Goal: Transaction & Acquisition: Download file/media

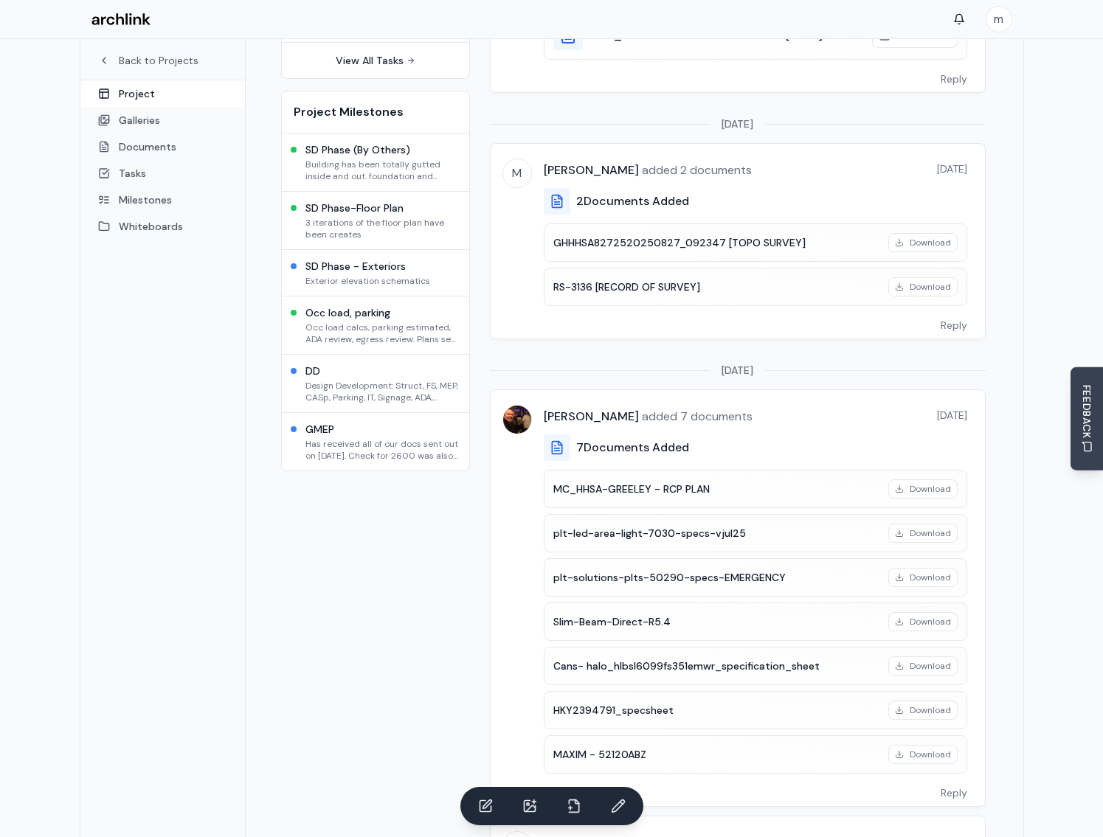
scroll to position [295, 0]
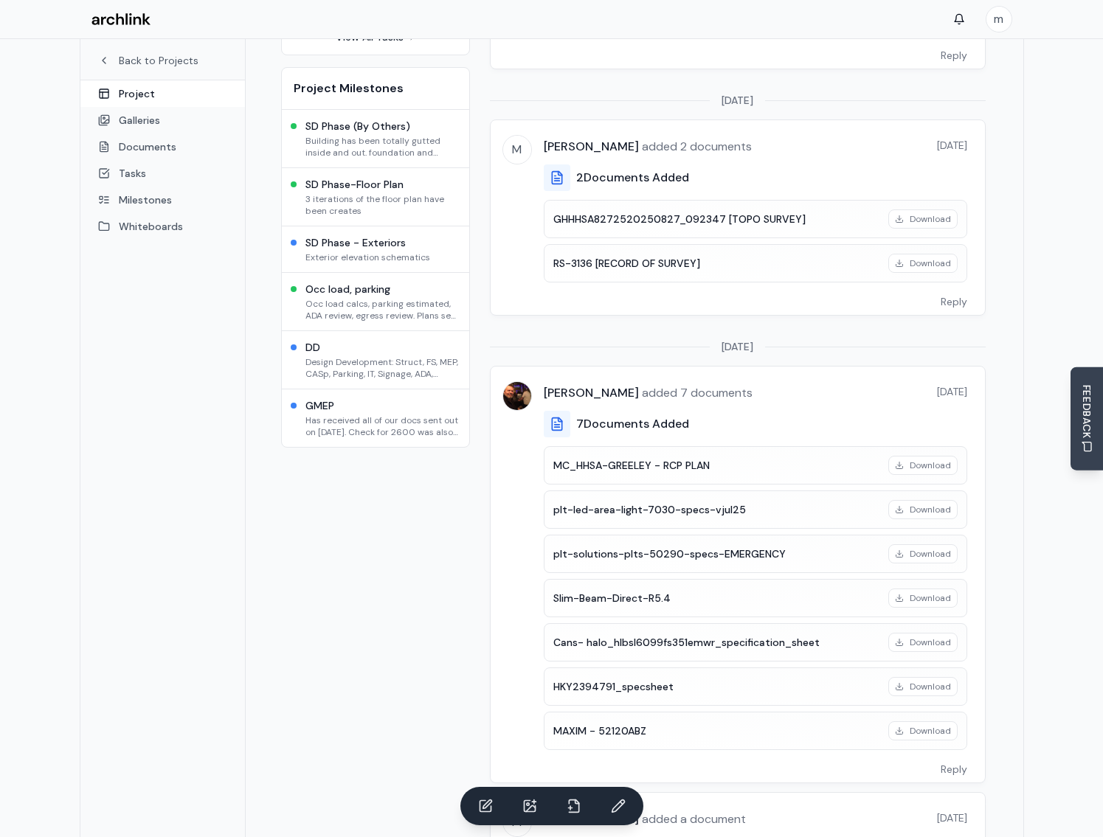
click at [756, 547] on h4 "plt-solutions-plts-50290-specs-EMERGENCY" at bounding box center [716, 554] width 326 height 15
click at [742, 547] on h4 "plt-solutions-plts-50290-specs-EMERGENCY" at bounding box center [716, 554] width 326 height 15
drag, startPoint x: 742, startPoint y: 527, endPoint x: 837, endPoint y: 519, distance: 95.5
click at [837, 535] on div "plt-solutions-plts-50290-specs-EMERGENCY Download" at bounding box center [755, 554] width 423 height 38
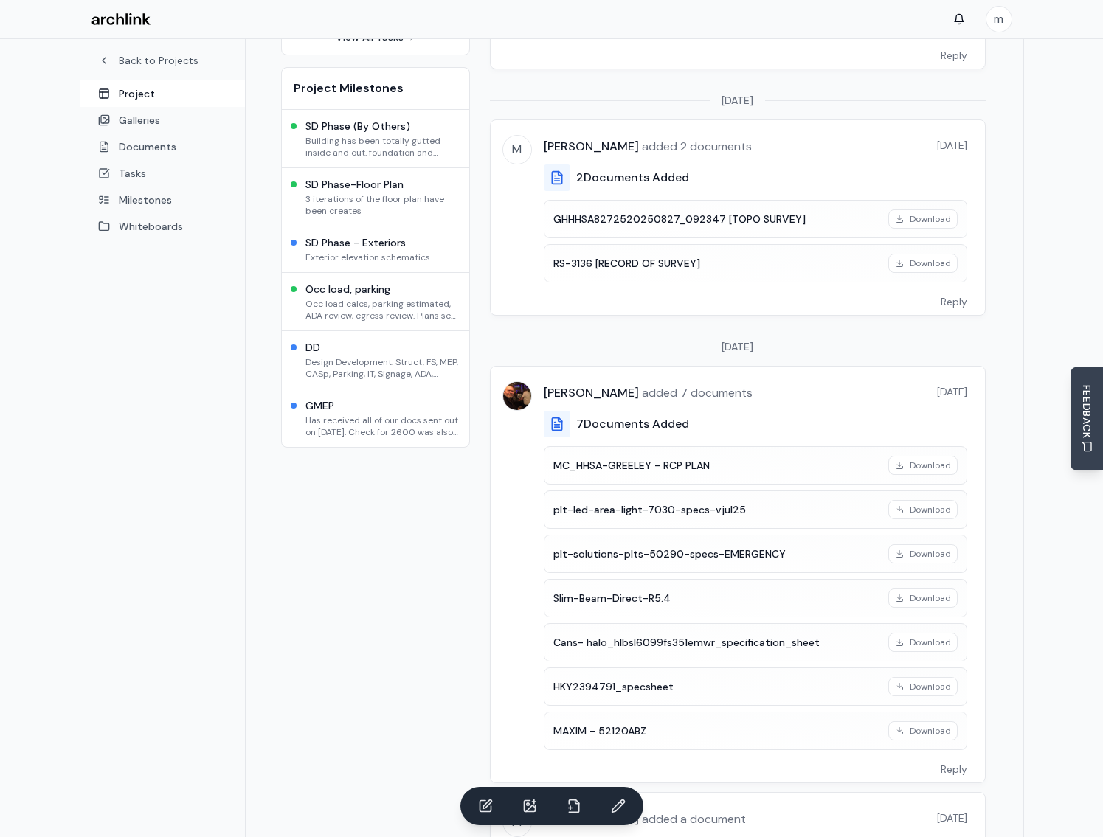
click at [766, 491] on div "plt-led-area-light-7030-specs-vjul25 Download" at bounding box center [755, 510] width 423 height 38
click at [154, 142] on link "Documents" at bounding box center [162, 147] width 164 height 27
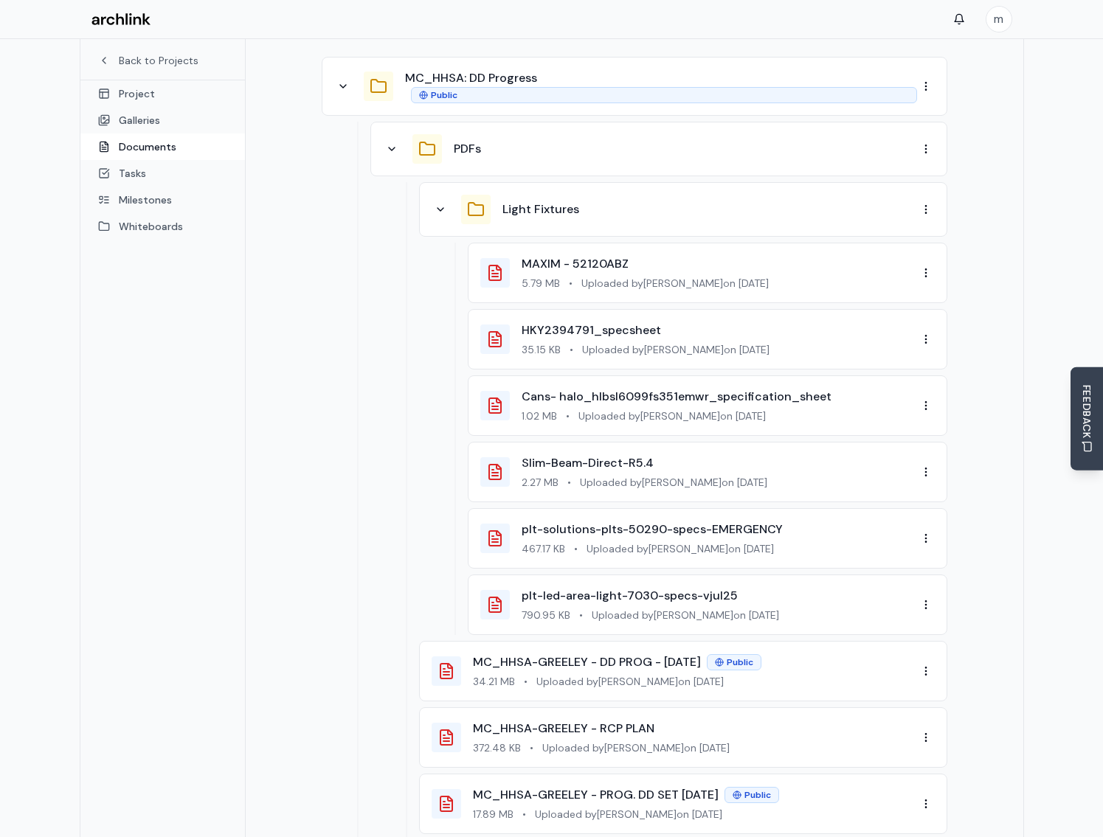
scroll to position [295, 0]
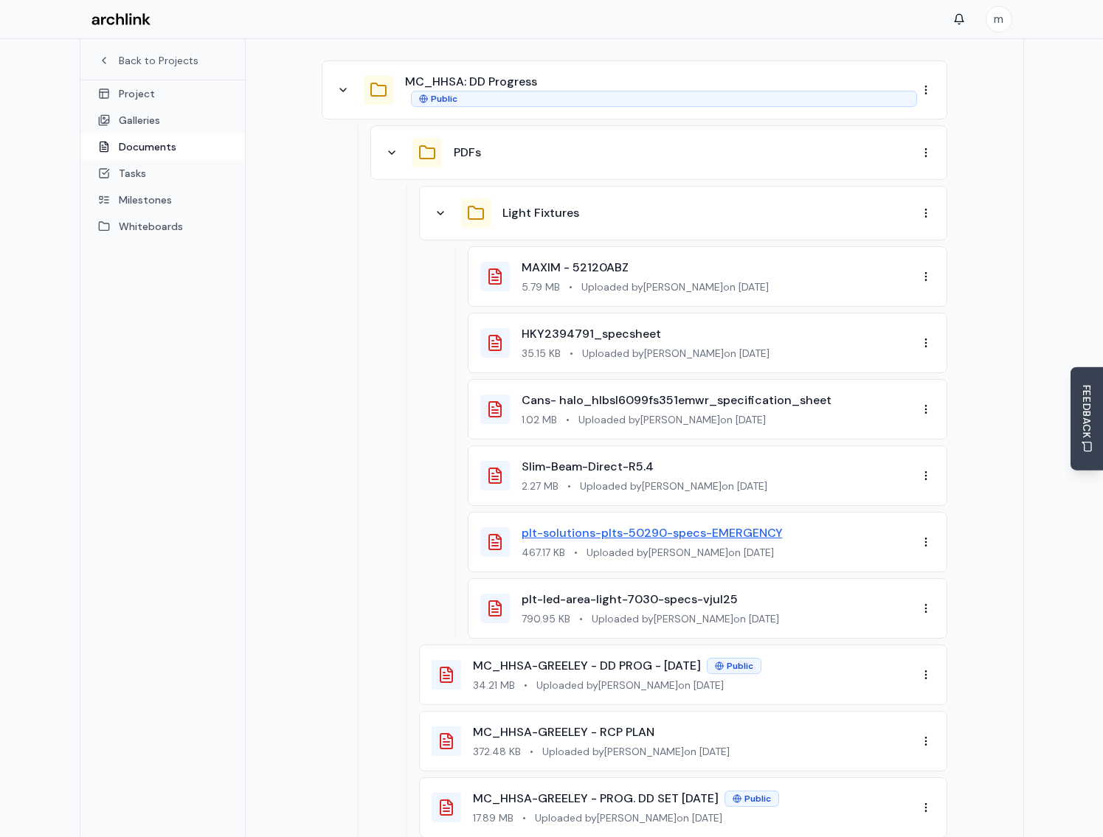
click at [730, 525] on link "plt-solutions-plts-50290-specs-EMERGENCY" at bounding box center [652, 532] width 261 height 15
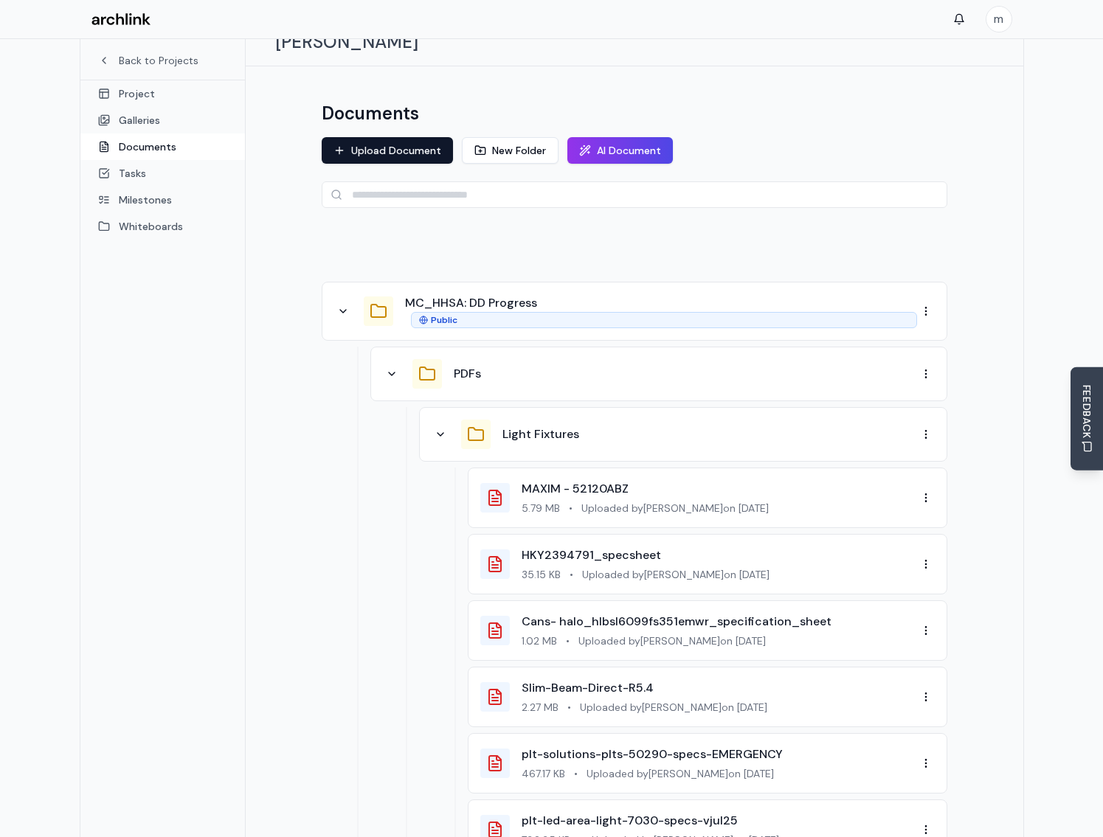
scroll to position [0, 0]
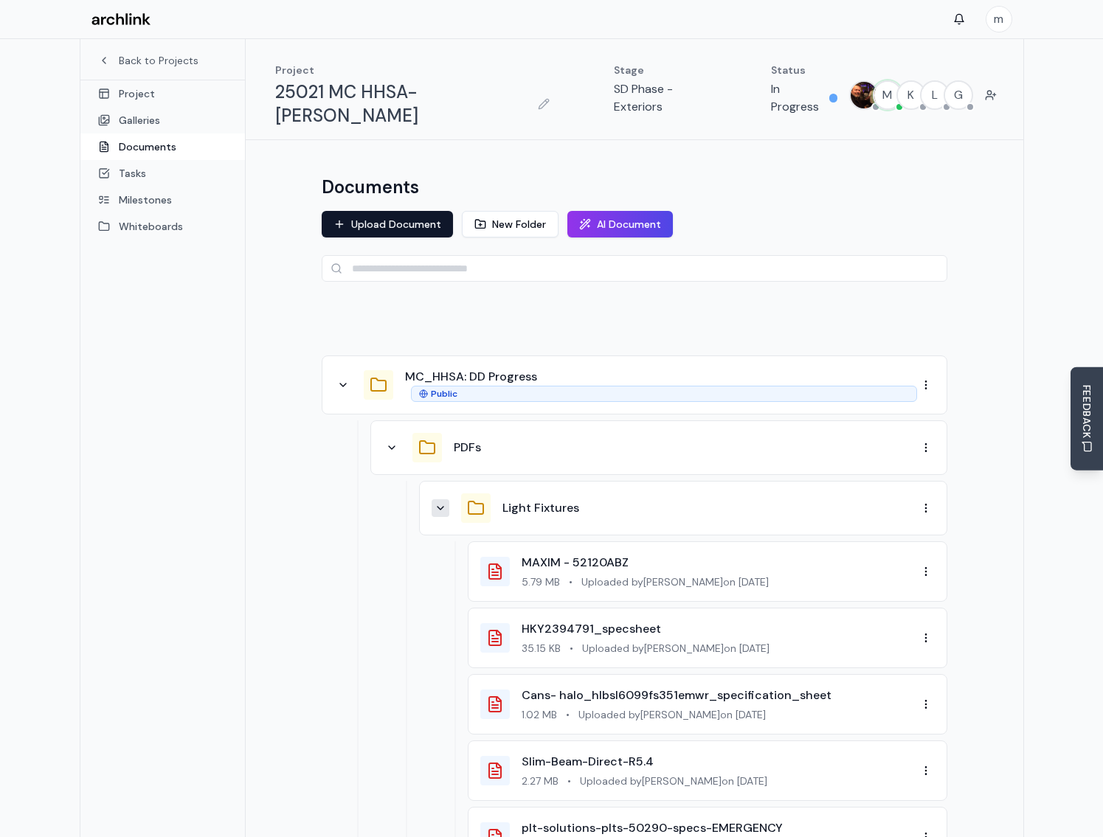
click at [442, 502] on icon at bounding box center [440, 508] width 12 height 12
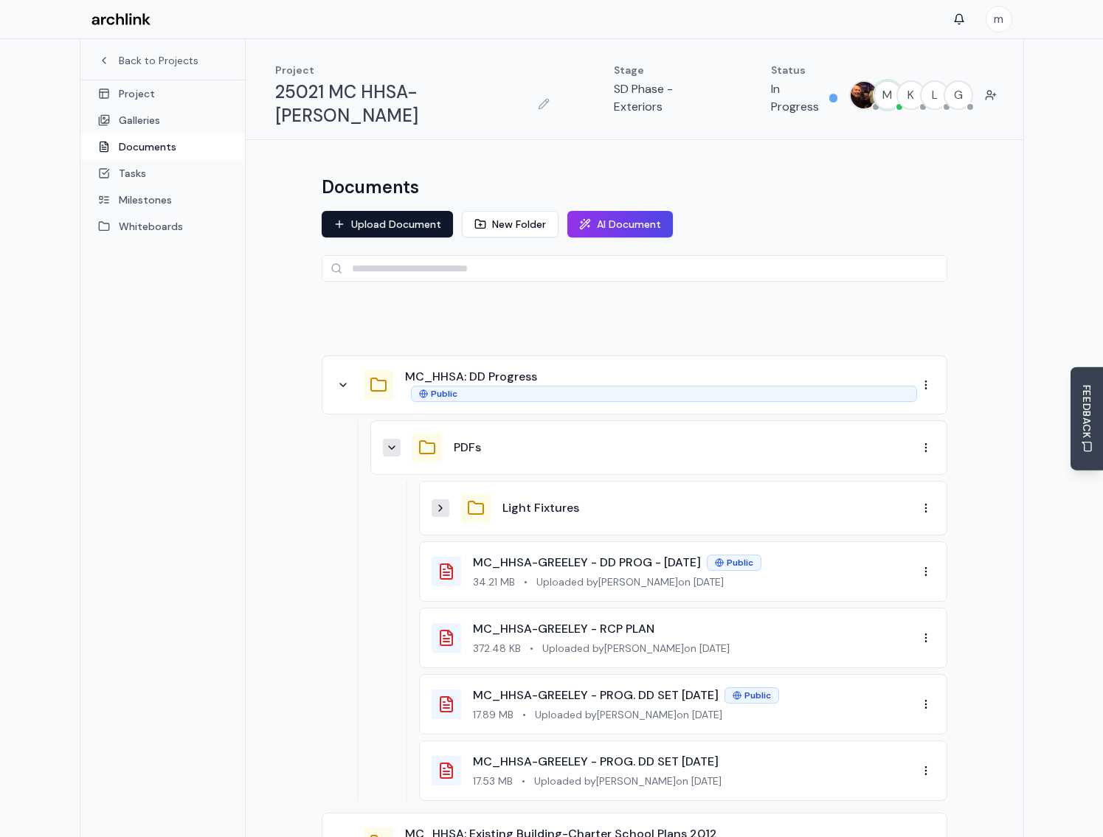
click at [393, 442] on icon at bounding box center [392, 448] width 12 height 12
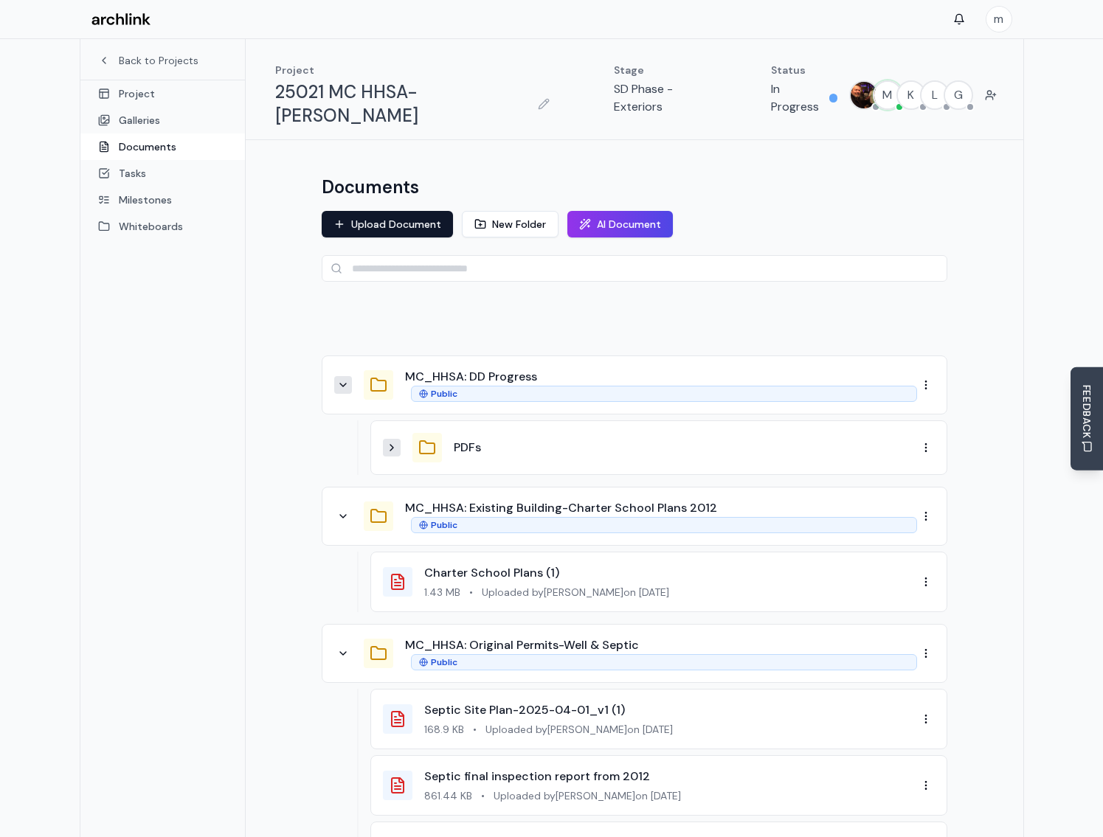
click at [346, 379] on icon at bounding box center [343, 385] width 12 height 12
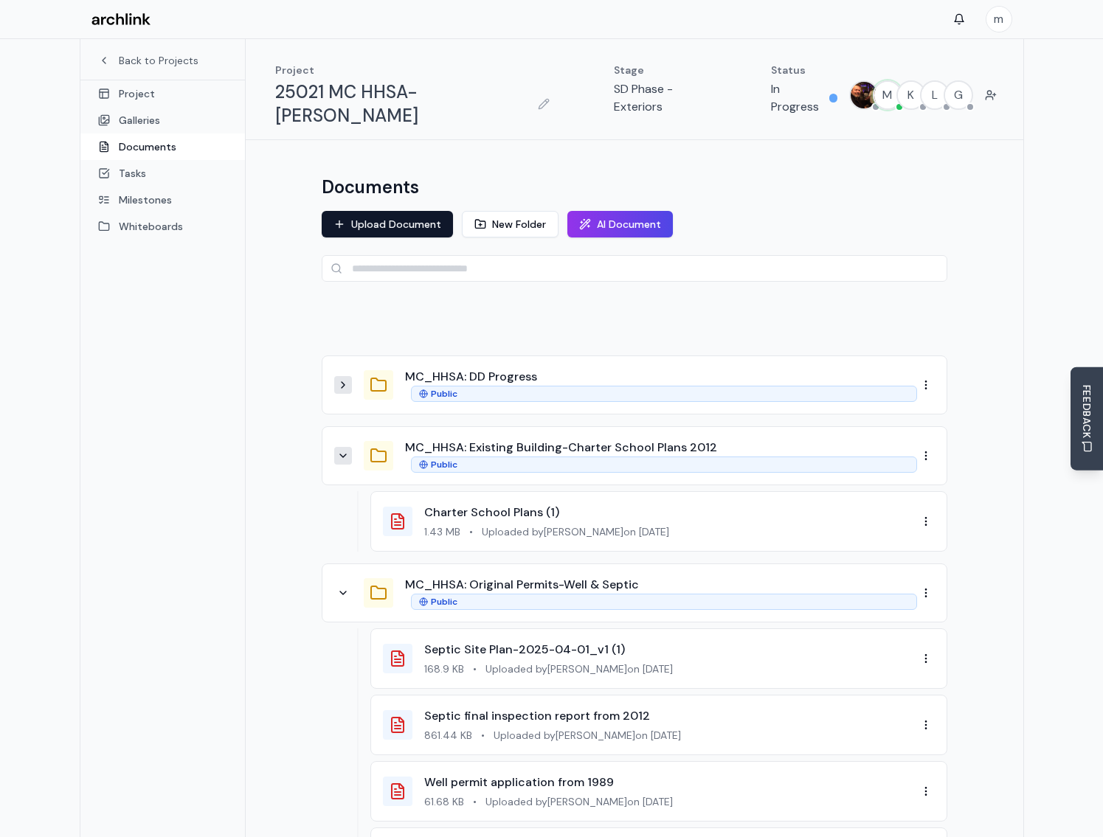
click at [337, 450] on icon at bounding box center [343, 456] width 12 height 12
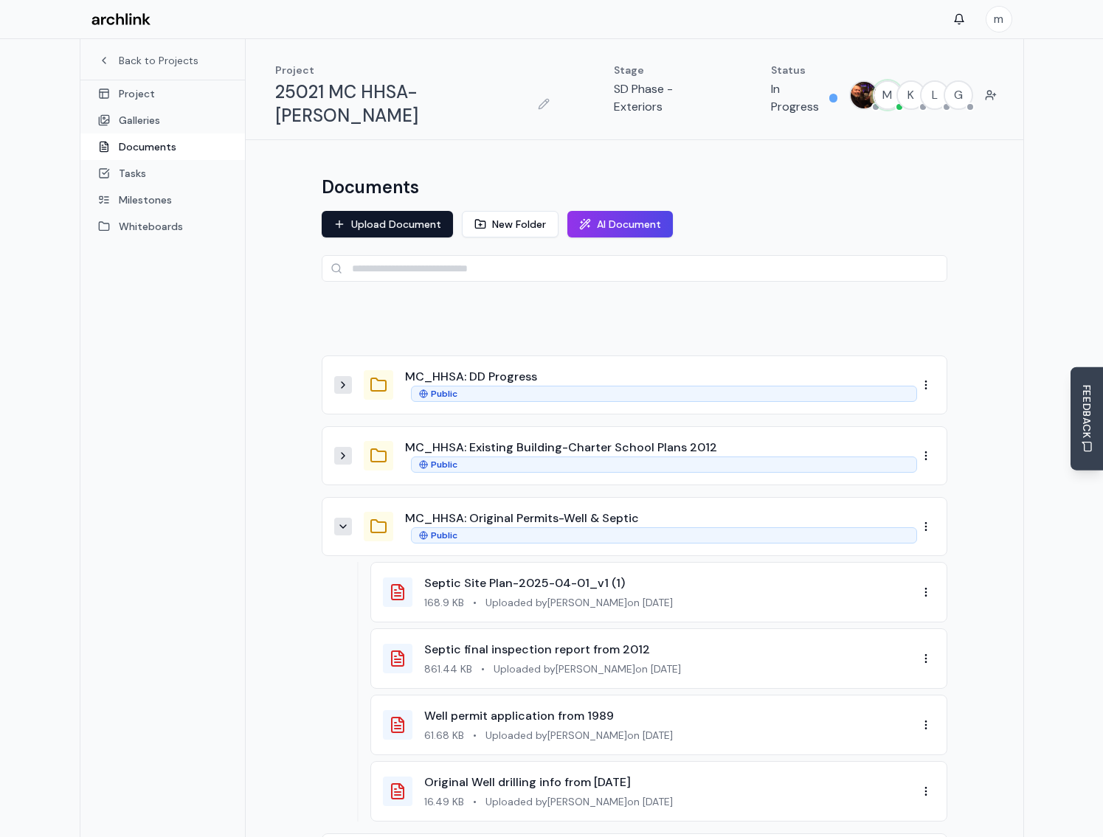
click at [342, 521] on icon at bounding box center [343, 527] width 12 height 12
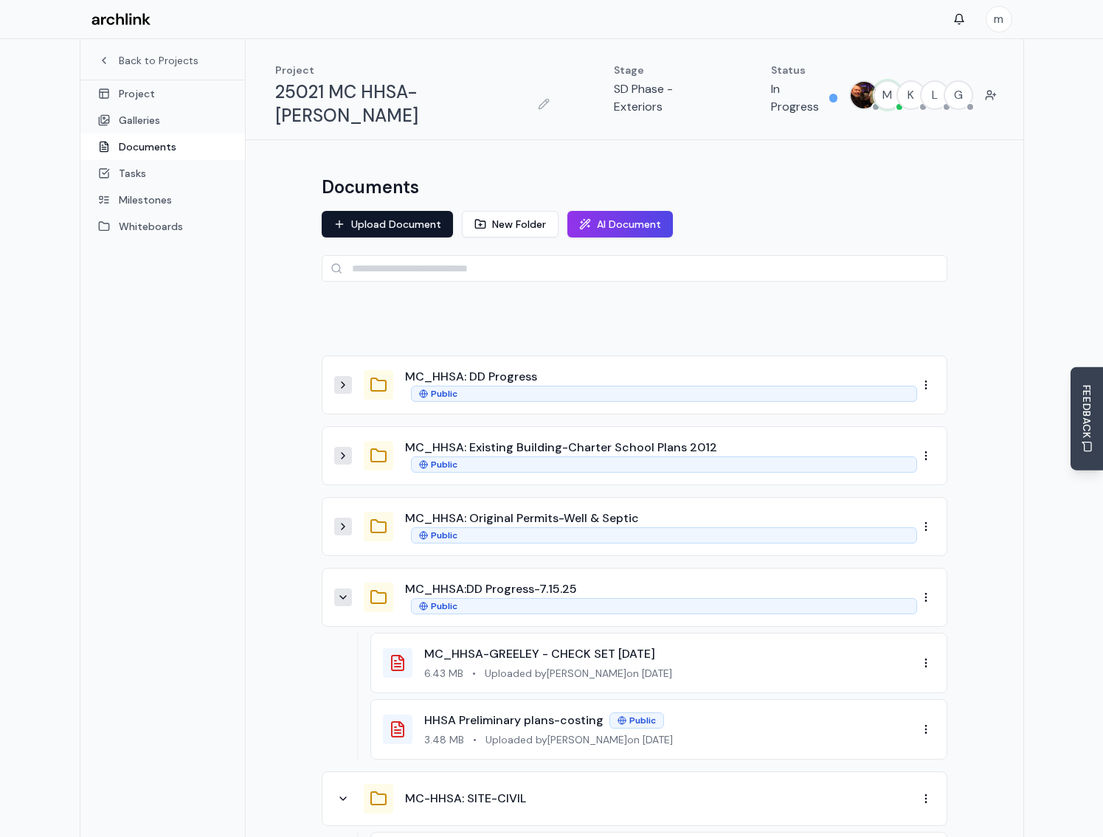
click at [345, 589] on button at bounding box center [343, 598] width 18 height 18
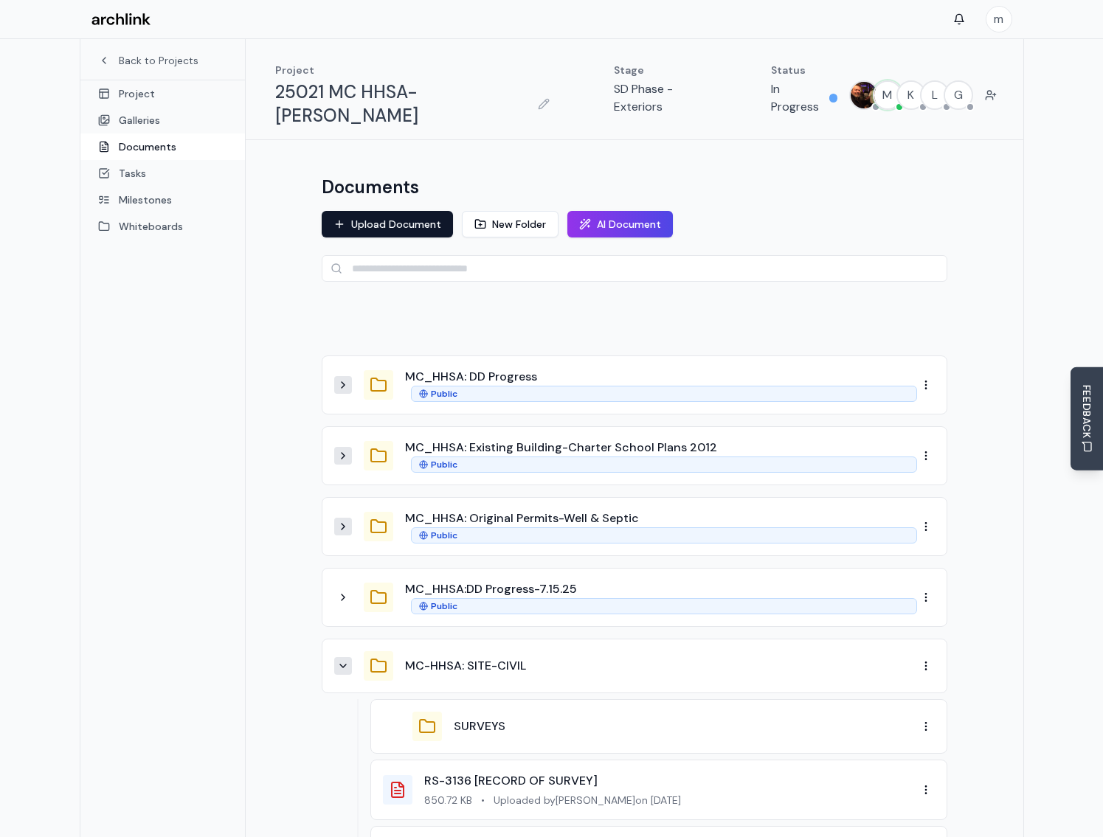
click at [346, 660] on icon at bounding box center [343, 666] width 12 height 12
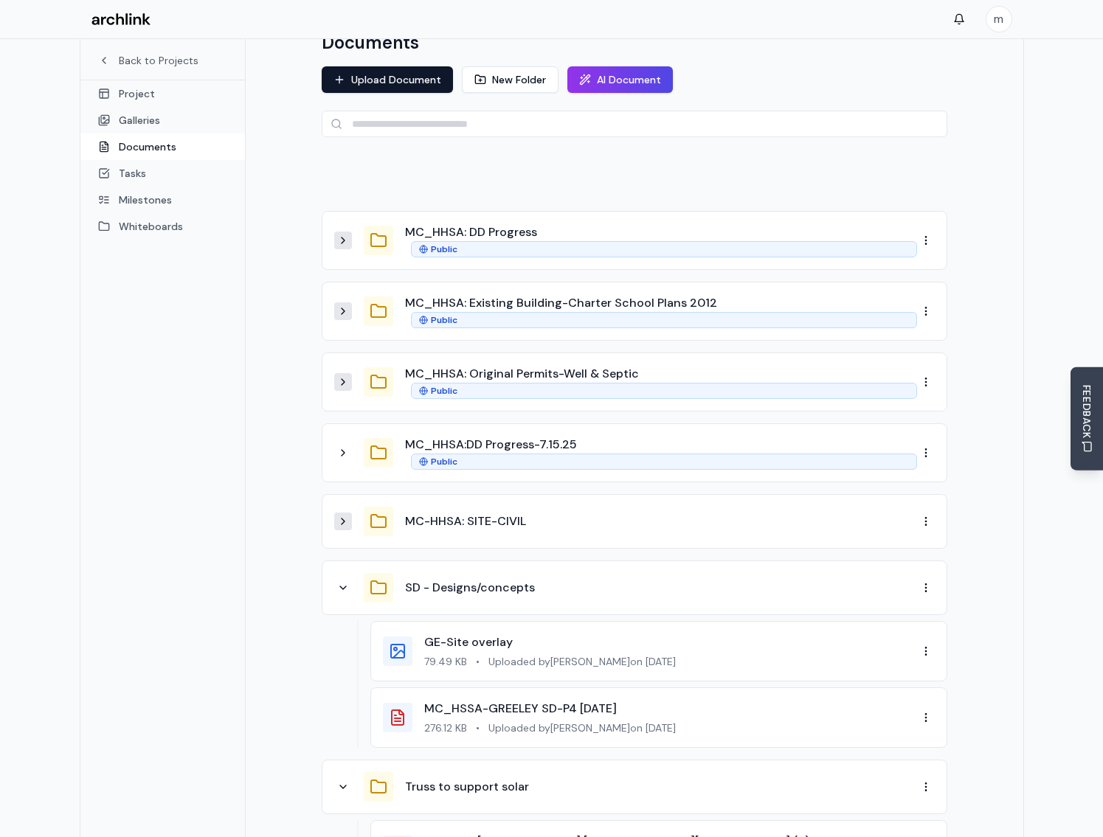
scroll to position [148, 0]
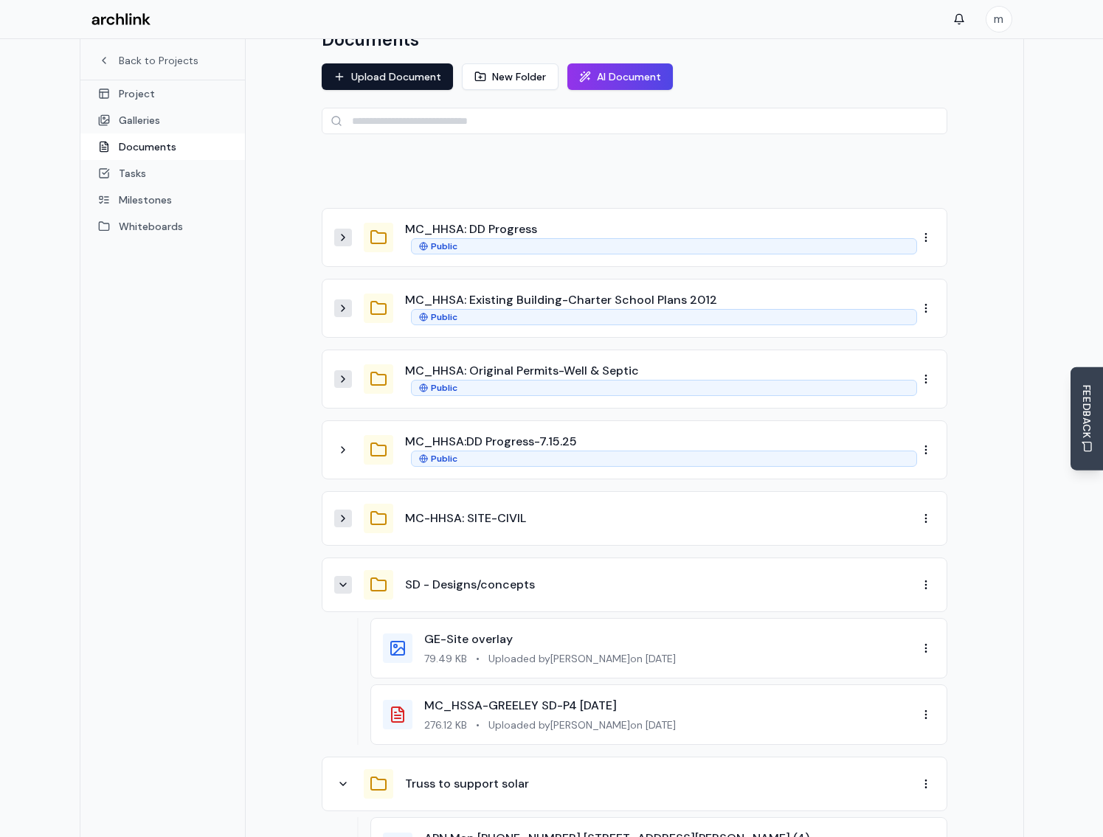
click at [350, 576] on button at bounding box center [343, 585] width 18 height 18
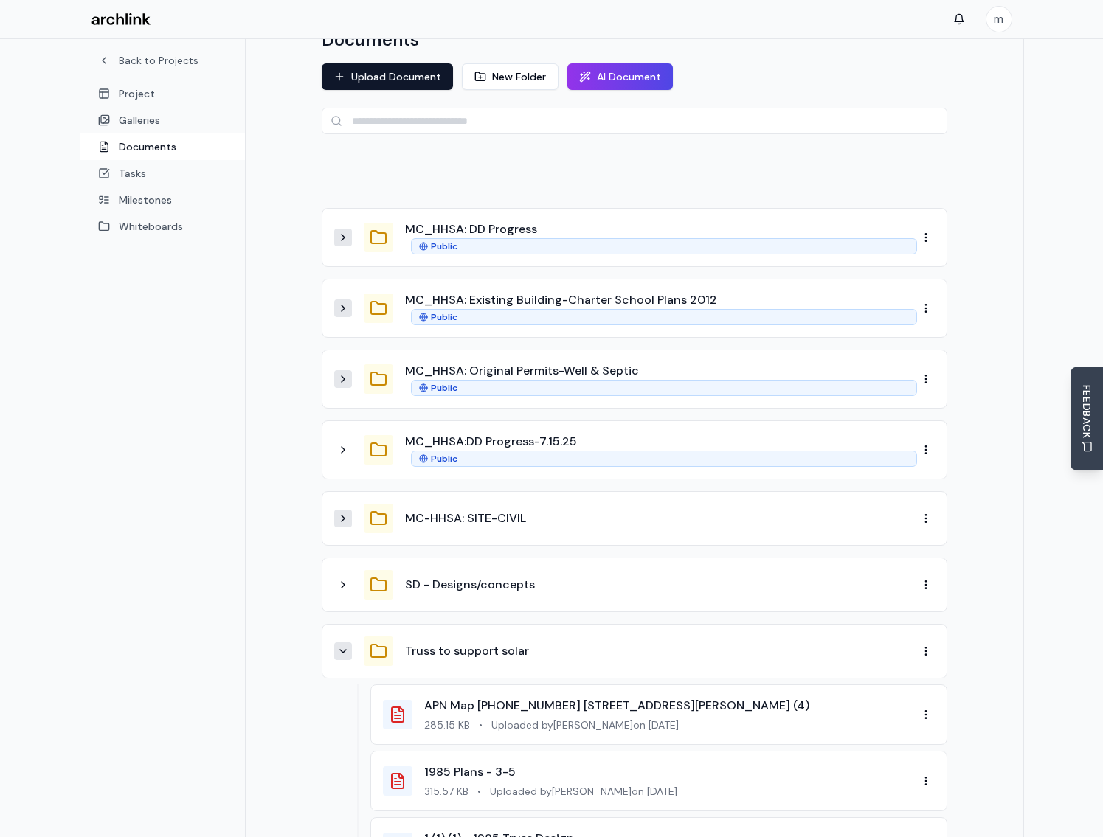
click at [343, 645] on icon at bounding box center [343, 651] width 12 height 12
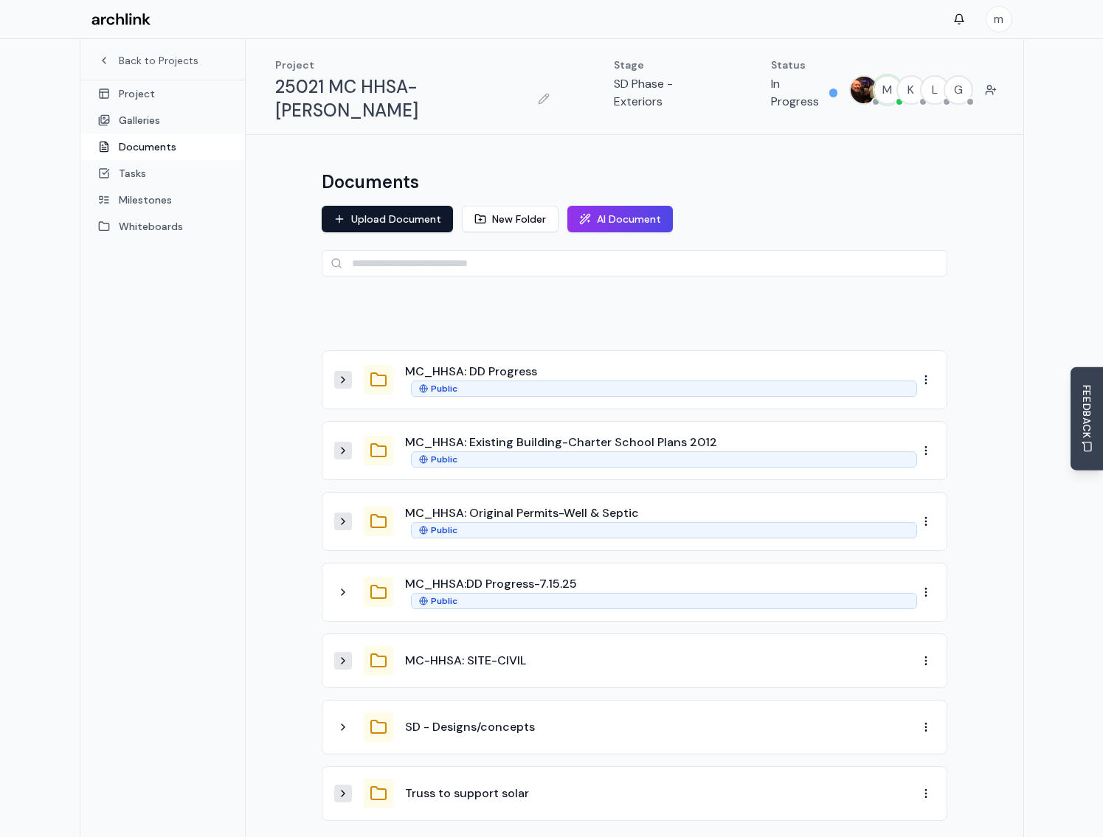
scroll to position [0, 0]
